Goal: Find specific page/section: Find specific page/section

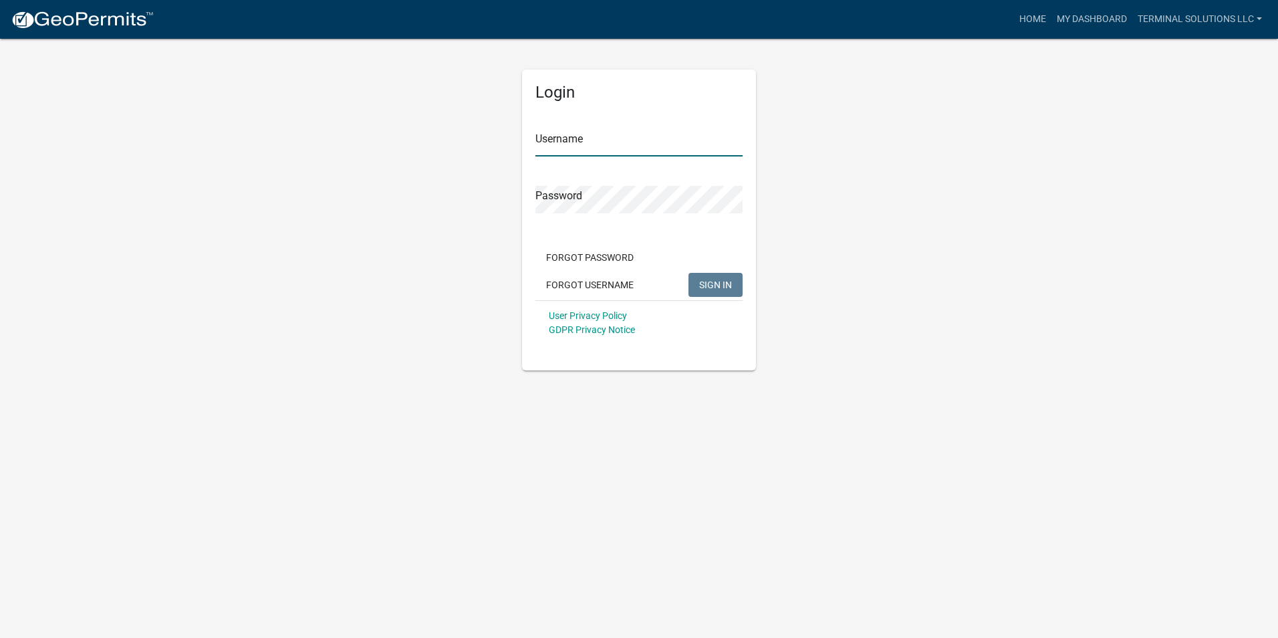
type input "Terminal Solutions LLC"
click at [722, 284] on span "SIGN IN" at bounding box center [715, 284] width 33 height 11
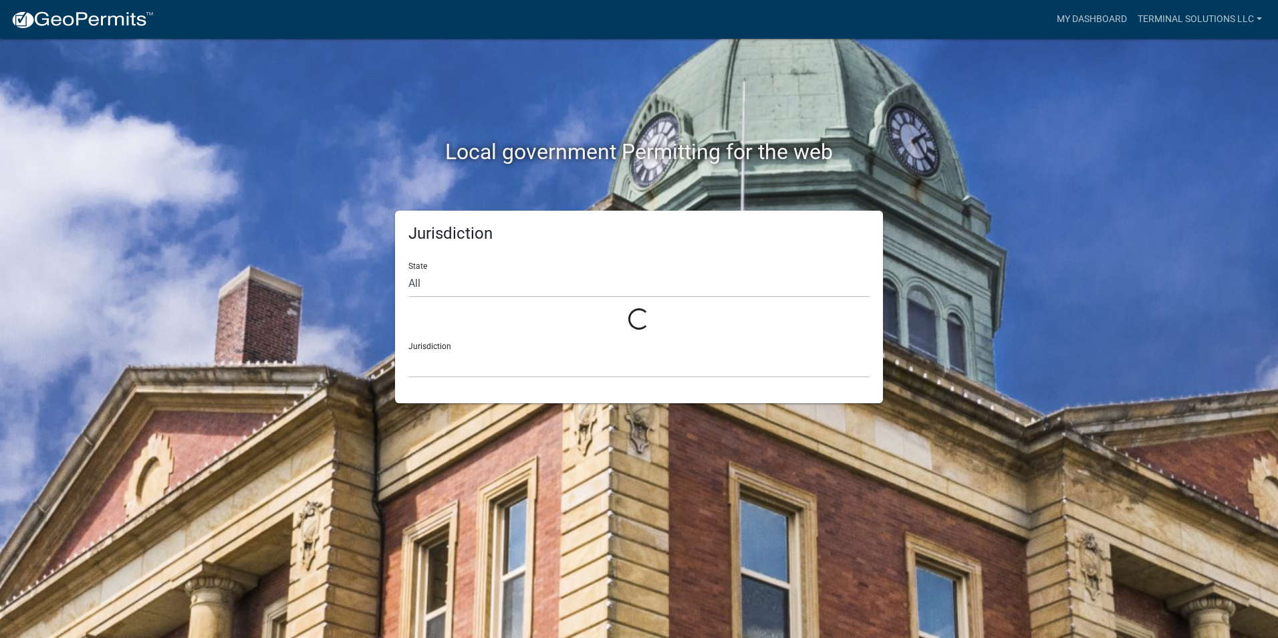
click at [875, 277] on div "Jurisdiction State All Loading... Jurisdiction" at bounding box center [639, 307] width 488 height 192
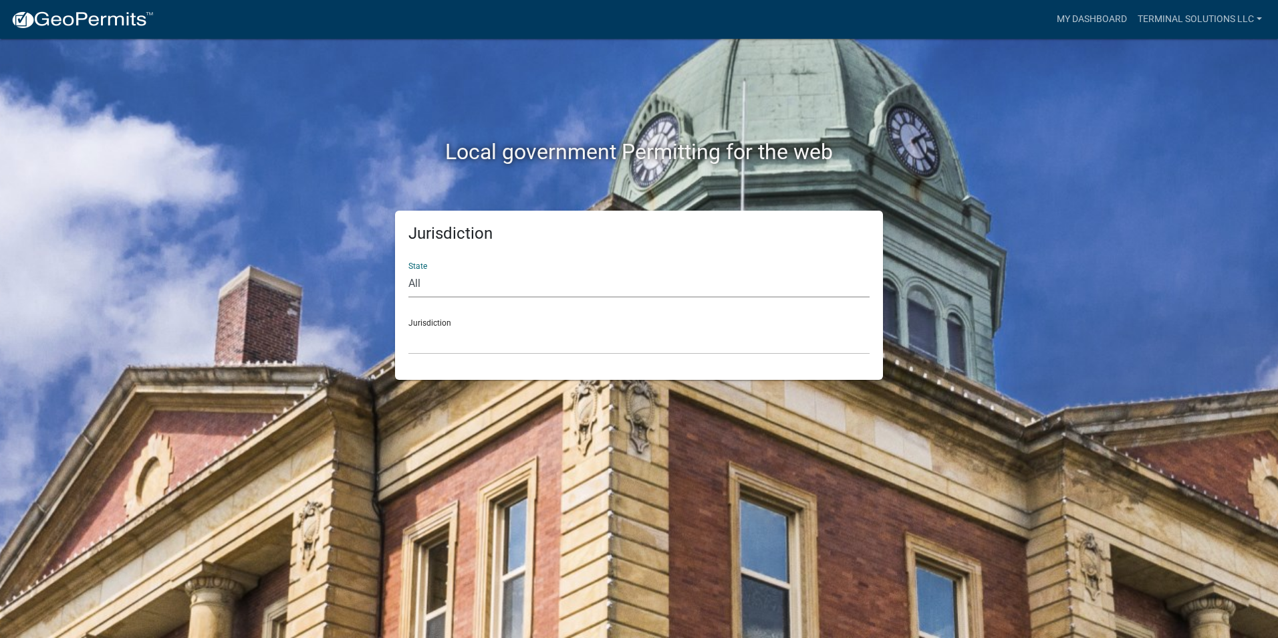
click at [524, 280] on select "All [US_STATE] [US_STATE] [US_STATE] [US_STATE] [US_STATE] [US_STATE] [US_STATE…" at bounding box center [638, 283] width 461 height 27
select select "[US_STATE]"
click at [408, 270] on select "All [US_STATE] [US_STATE] [US_STATE] [US_STATE] [US_STATE] [US_STATE] [US_STATE…" at bounding box center [638, 283] width 461 height 27
click at [507, 338] on select "[GEOGRAPHIC_DATA], [US_STATE] [GEOGRAPHIC_DATA], [US_STATE] [GEOGRAPHIC_DATA], …" at bounding box center [638, 340] width 461 height 27
click at [982, 267] on div "Jurisdiction State All [US_STATE] [US_STATE] [US_STATE] [US_STATE] [US_STATE] […" at bounding box center [639, 295] width 762 height 169
